Goal: Task Accomplishment & Management: Manage account settings

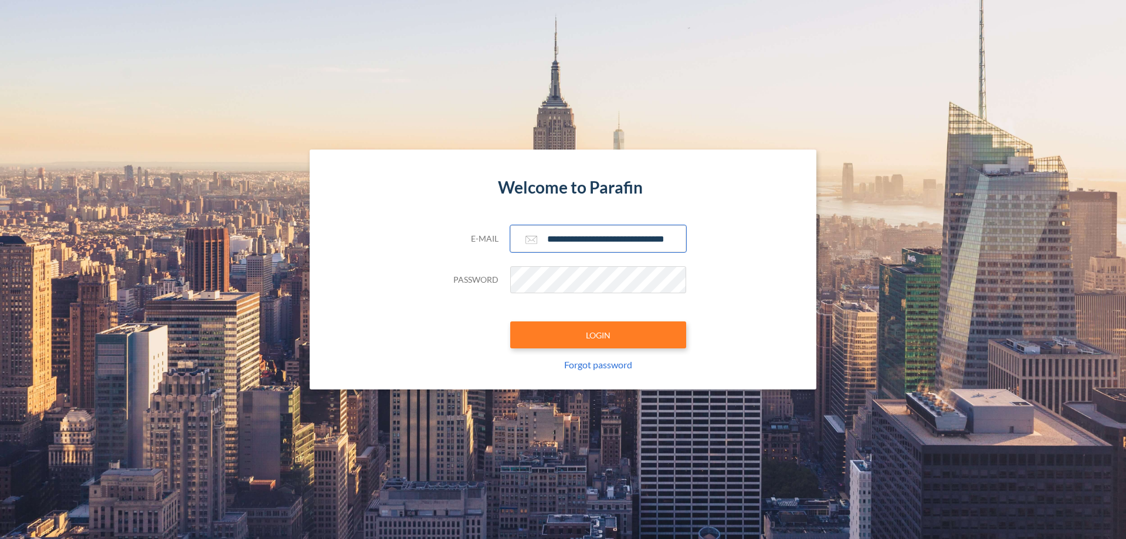
type input "**********"
click at [598, 335] on button "LOGIN" at bounding box center [598, 334] width 176 height 27
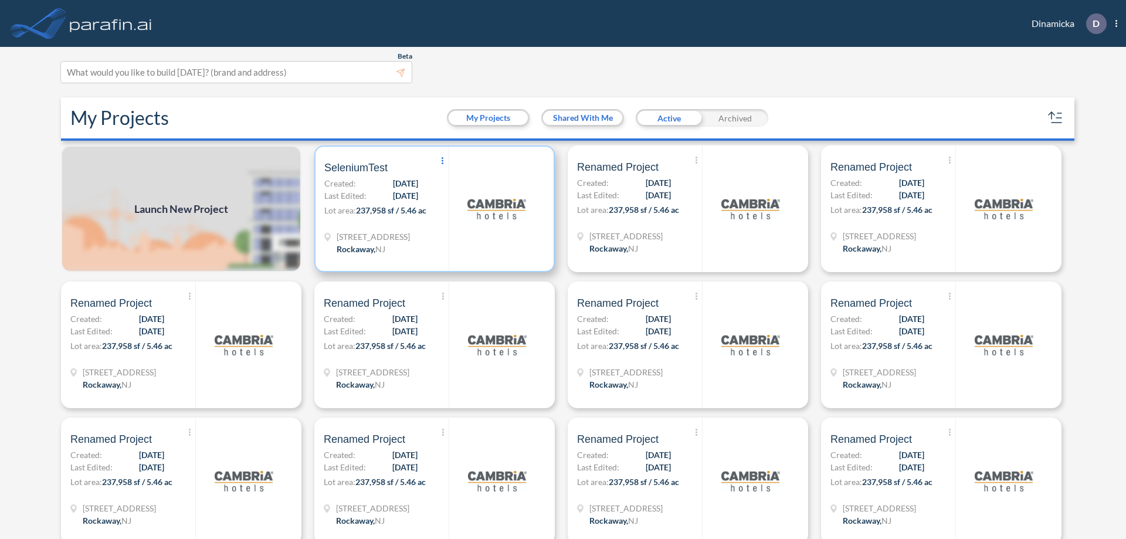
scroll to position [3, 0]
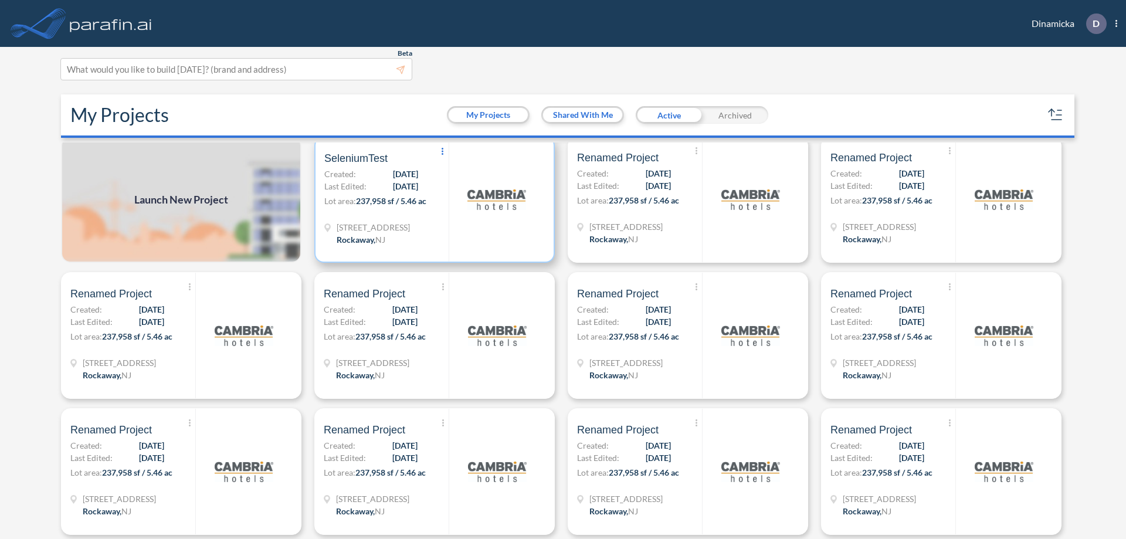
click at [442, 151] on icon at bounding box center [443, 151] width 2 height 7
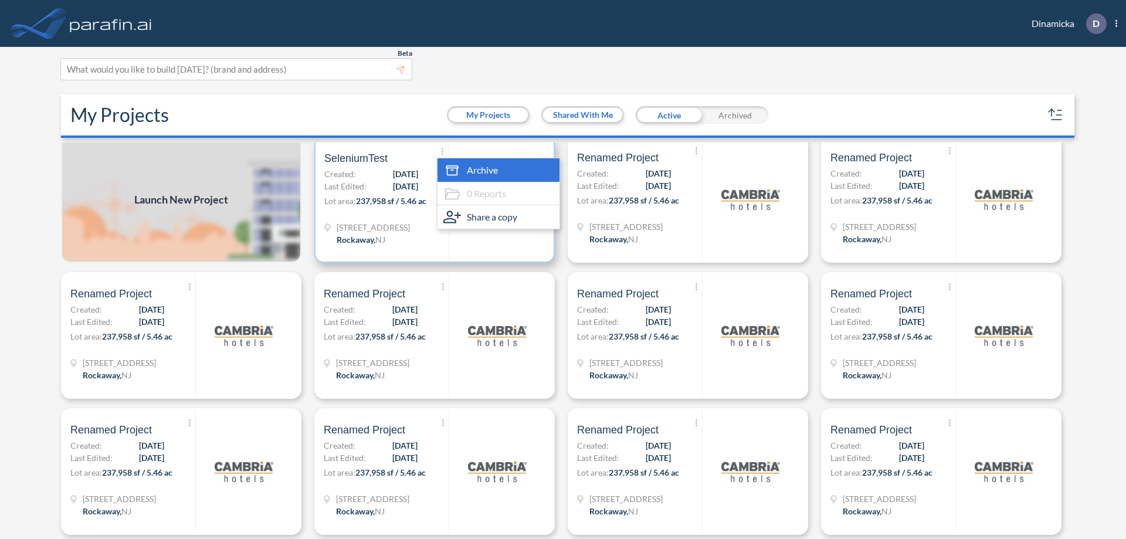
scroll to position [22, 0]
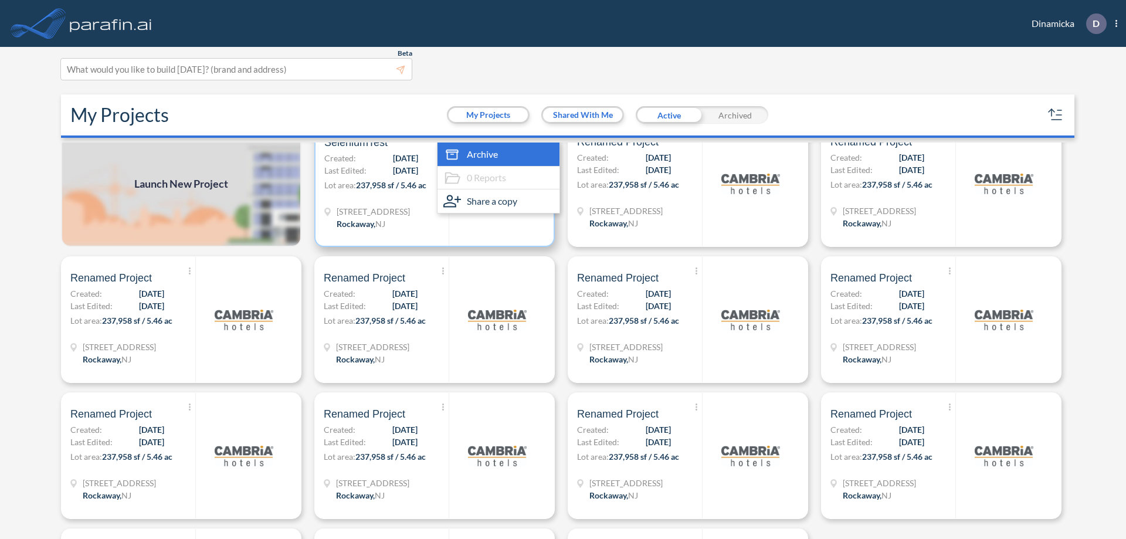
click at [496, 154] on span "Archive" at bounding box center [482, 154] width 31 height 14
